Goal: Entertainment & Leisure: Consume media (video, audio)

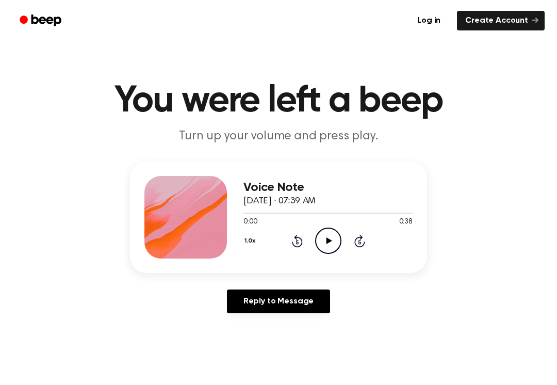
click at [315, 249] on icon "Play Audio" at bounding box center [328, 240] width 26 height 26
click at [330, 230] on icon "Pause Audio" at bounding box center [328, 240] width 26 height 26
click at [329, 237] on icon "Play Audio" at bounding box center [328, 240] width 26 height 26
click at [325, 245] on icon "Pause Audio" at bounding box center [328, 240] width 26 height 26
click at [333, 237] on icon "Play Audio" at bounding box center [328, 240] width 26 height 26
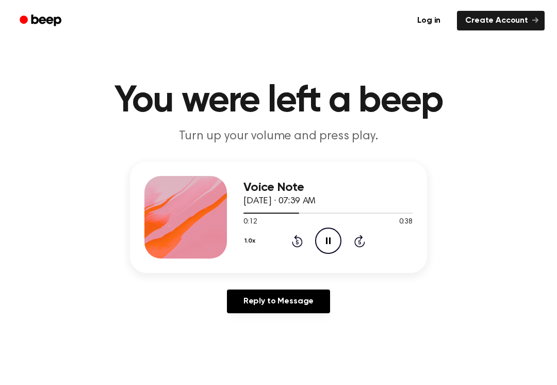
click at [331, 240] on icon "Pause Audio" at bounding box center [328, 240] width 26 height 26
click at [322, 225] on div "0:12 0:38" at bounding box center [327, 222] width 169 height 11
click at [325, 237] on icon "Play Audio" at bounding box center [328, 240] width 26 height 26
click at [357, 247] on icon "Skip 5 seconds" at bounding box center [359, 240] width 11 height 13
click at [330, 248] on icon "Pause Audio" at bounding box center [328, 240] width 26 height 26
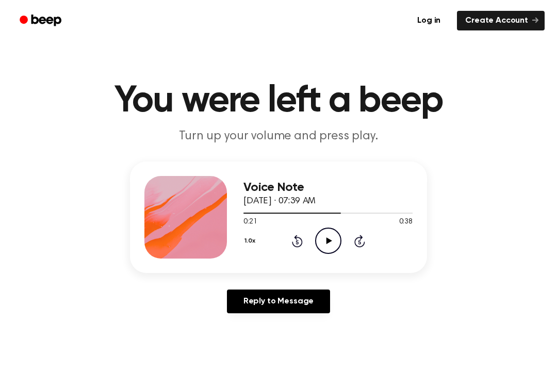
click at [324, 240] on icon "Play Audio" at bounding box center [328, 240] width 26 height 26
click at [330, 248] on icon "Pause Audio" at bounding box center [328, 240] width 26 height 26
click at [300, 241] on icon "Rewind 5 seconds" at bounding box center [296, 240] width 11 height 13
click at [298, 239] on icon "Rewind 5 seconds" at bounding box center [296, 240] width 11 height 13
click at [297, 238] on icon "Rewind 5 seconds" at bounding box center [296, 240] width 11 height 13
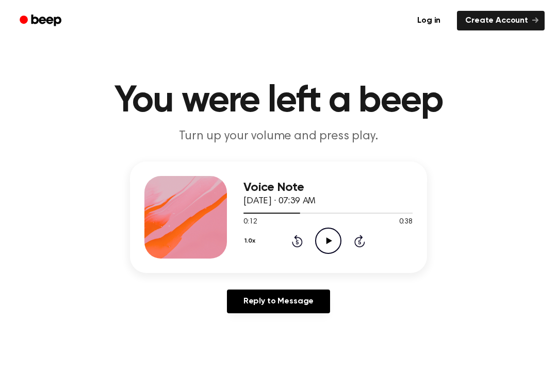
click at [294, 241] on icon "Rewind 5 seconds" at bounding box center [296, 240] width 11 height 13
click at [298, 243] on icon "Rewind 5 seconds" at bounding box center [296, 240] width 11 height 13
click at [331, 241] on icon "Play Audio" at bounding box center [328, 240] width 26 height 26
click at [326, 237] on icon at bounding box center [328, 240] width 5 height 7
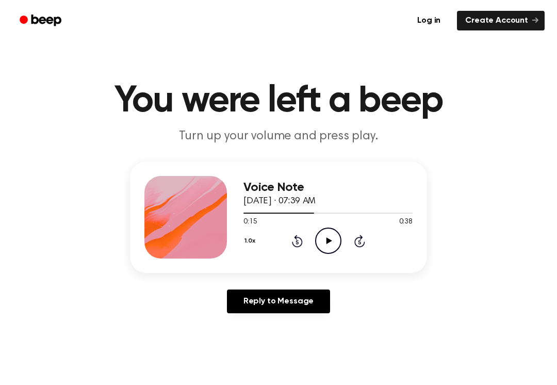
click at [335, 241] on icon "Play Audio" at bounding box center [328, 240] width 26 height 26
click at [291, 239] on icon "Rewind 5 seconds" at bounding box center [296, 240] width 11 height 13
click at [289, 237] on div "1.0x Rewind 5 seconds Pause Audio Skip 5 seconds" at bounding box center [327, 240] width 169 height 26
click at [302, 239] on icon "Rewind 5 seconds" at bounding box center [296, 240] width 11 height 13
click at [299, 253] on div "1.0x Rewind 5 seconds Pause Audio Skip 5 seconds" at bounding box center [327, 240] width 169 height 26
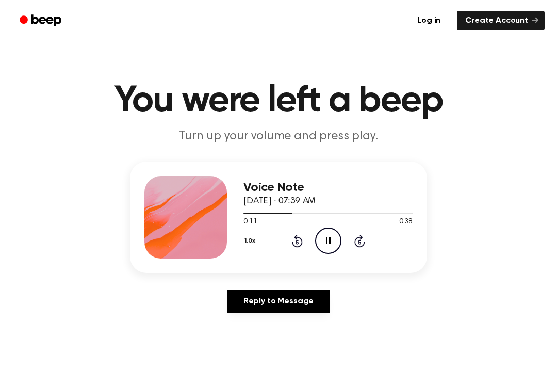
click at [328, 253] on circle at bounding box center [327, 240] width 25 height 25
click at [337, 241] on icon "Play Audio" at bounding box center [328, 240] width 26 height 26
click at [333, 239] on icon "Pause Audio" at bounding box center [328, 240] width 26 height 26
click at [343, 249] on div "1.0x Rewind 5 seconds Play Audio Skip 5 seconds" at bounding box center [327, 240] width 169 height 26
click at [337, 247] on icon "Play Audio" at bounding box center [328, 240] width 26 height 26
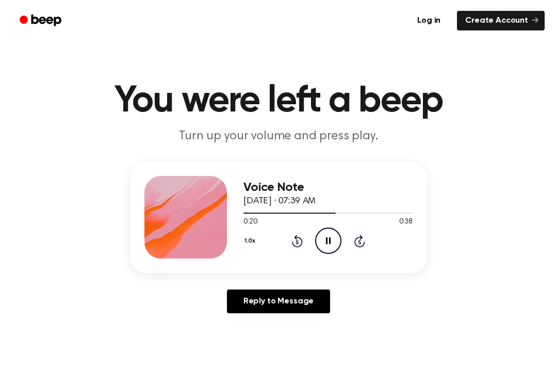
click at [339, 243] on icon "Pause Audio" at bounding box center [328, 240] width 26 height 26
click at [312, 239] on div "1.0x Rewind 5 seconds Play Audio Skip 5 seconds" at bounding box center [327, 240] width 169 height 26
click at [297, 244] on icon "Rewind 5 seconds" at bounding box center [296, 240] width 11 height 13
click at [292, 240] on icon "Rewind 5 seconds" at bounding box center [296, 240] width 11 height 13
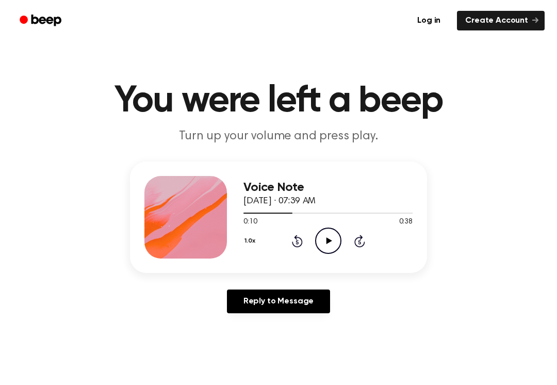
click at [328, 242] on icon at bounding box center [329, 240] width 6 height 7
click at [325, 240] on icon "Pause Audio" at bounding box center [328, 240] width 26 height 26
click at [324, 246] on icon "Play Audio" at bounding box center [328, 240] width 26 height 26
click at [334, 237] on icon "Play Audio" at bounding box center [328, 240] width 26 height 26
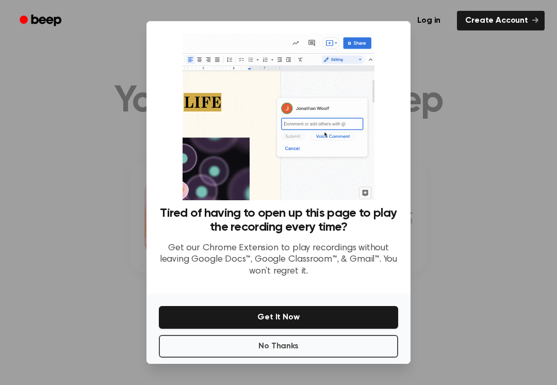
click at [112, 163] on div at bounding box center [278, 192] width 557 height 385
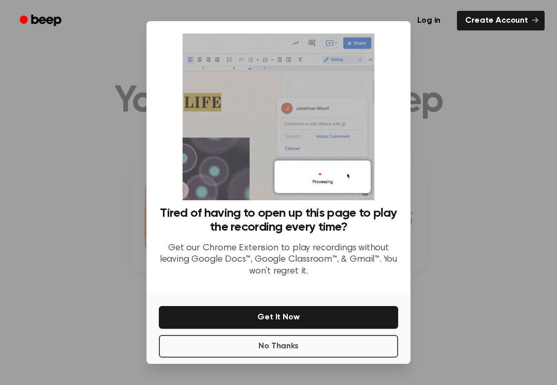
click at [222, 335] on button "No Thanks" at bounding box center [278, 346] width 239 height 23
